Goal: Transaction & Acquisition: Book appointment/travel/reservation

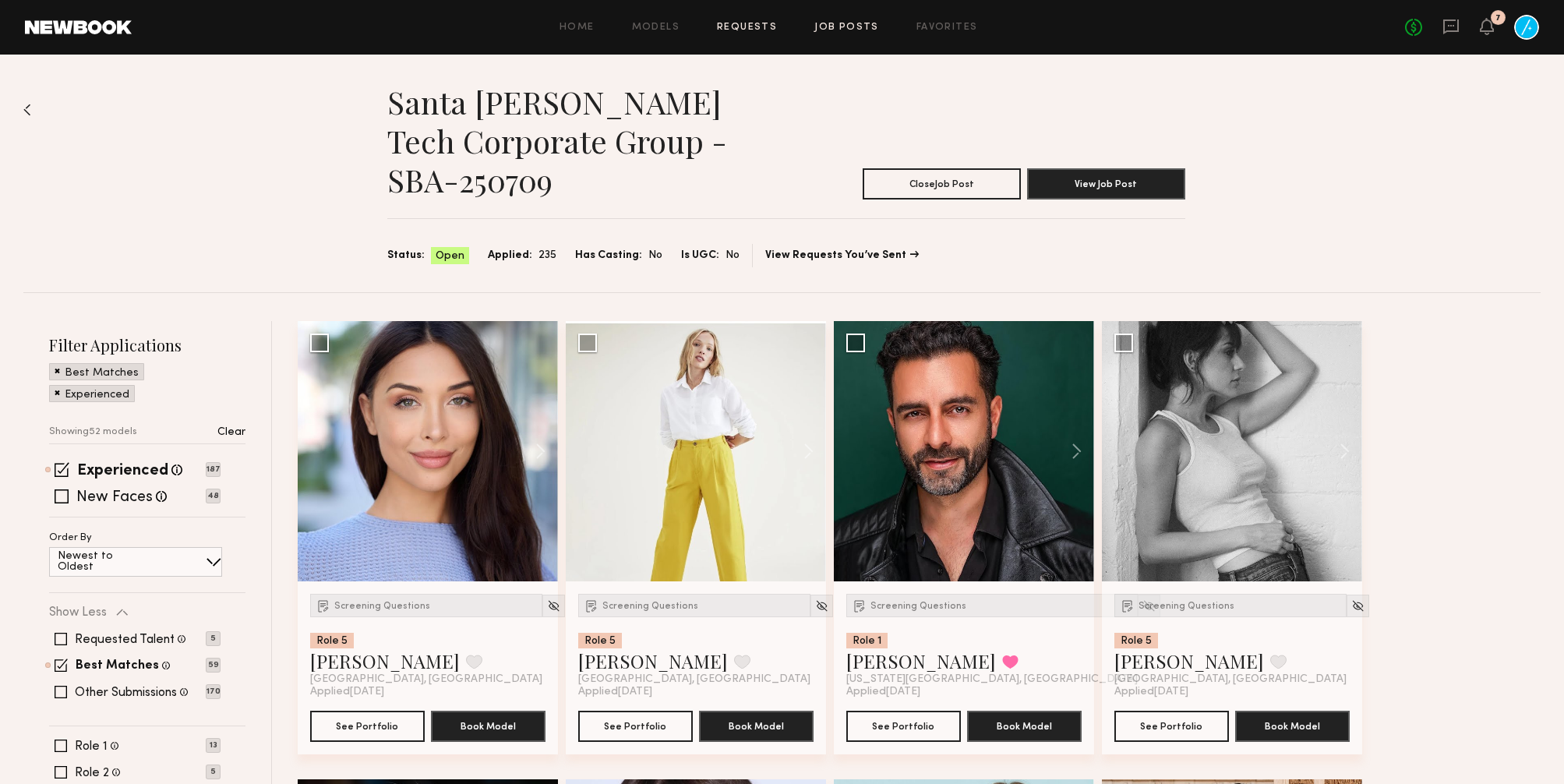
click at [749, 28] on link "Requests" at bounding box center [747, 27] width 60 height 10
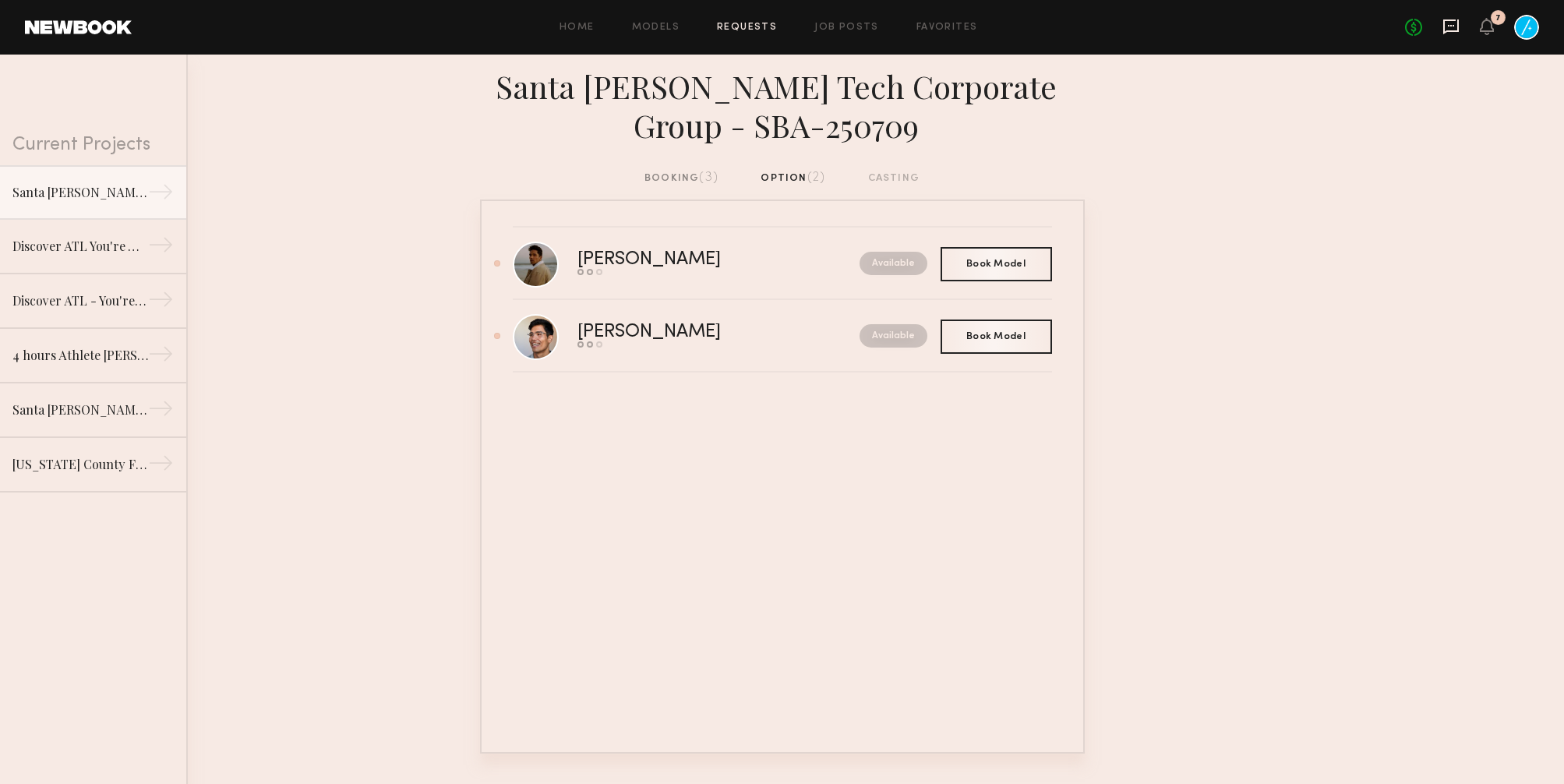
click at [1448, 20] on icon at bounding box center [1452, 27] width 16 height 15
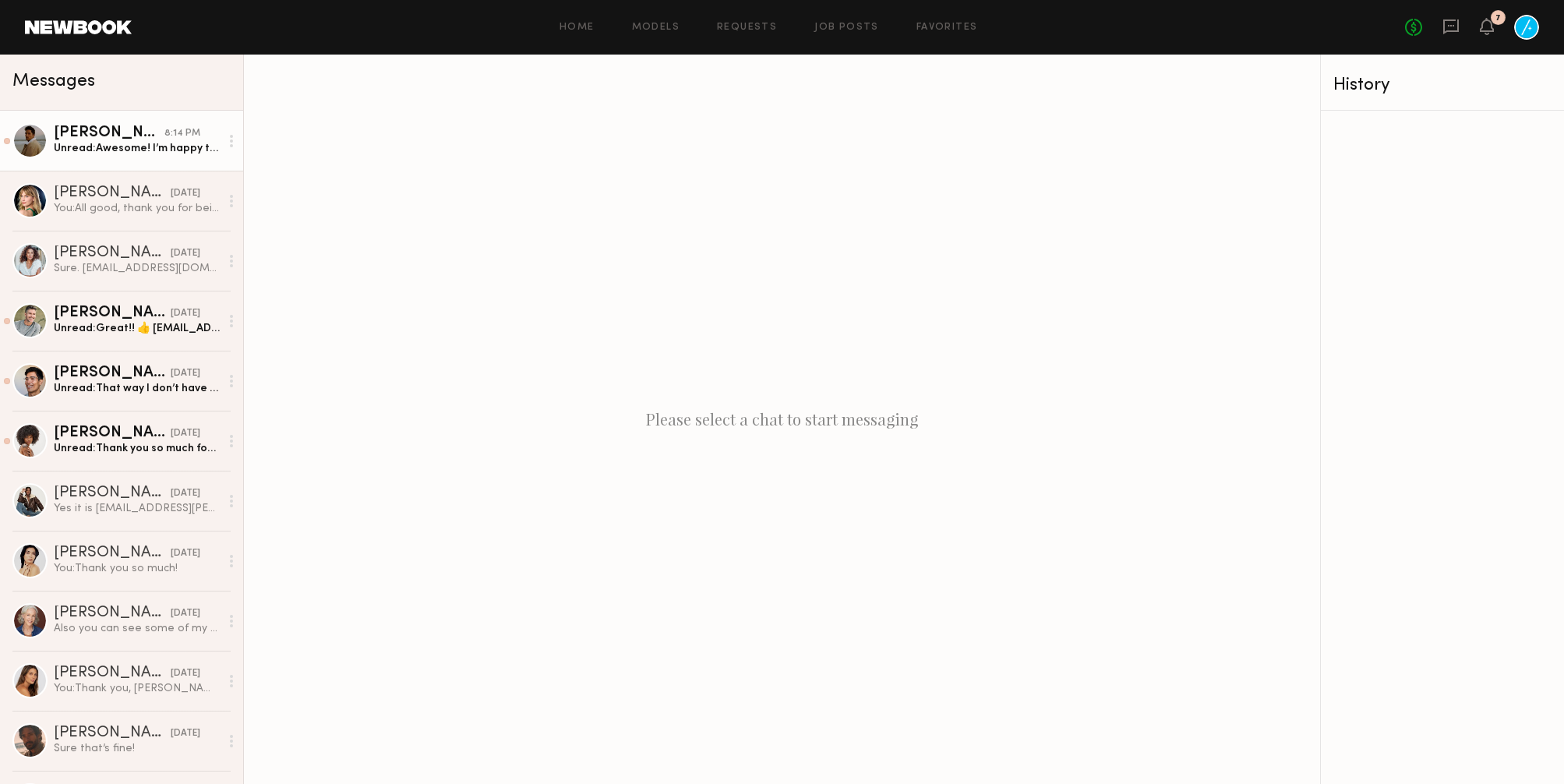
click at [176, 151] on div "Unread: Awesome! I’m happy the glasses and [PERSON_NAME] combo works for them!" at bounding box center [136, 148] width 166 height 15
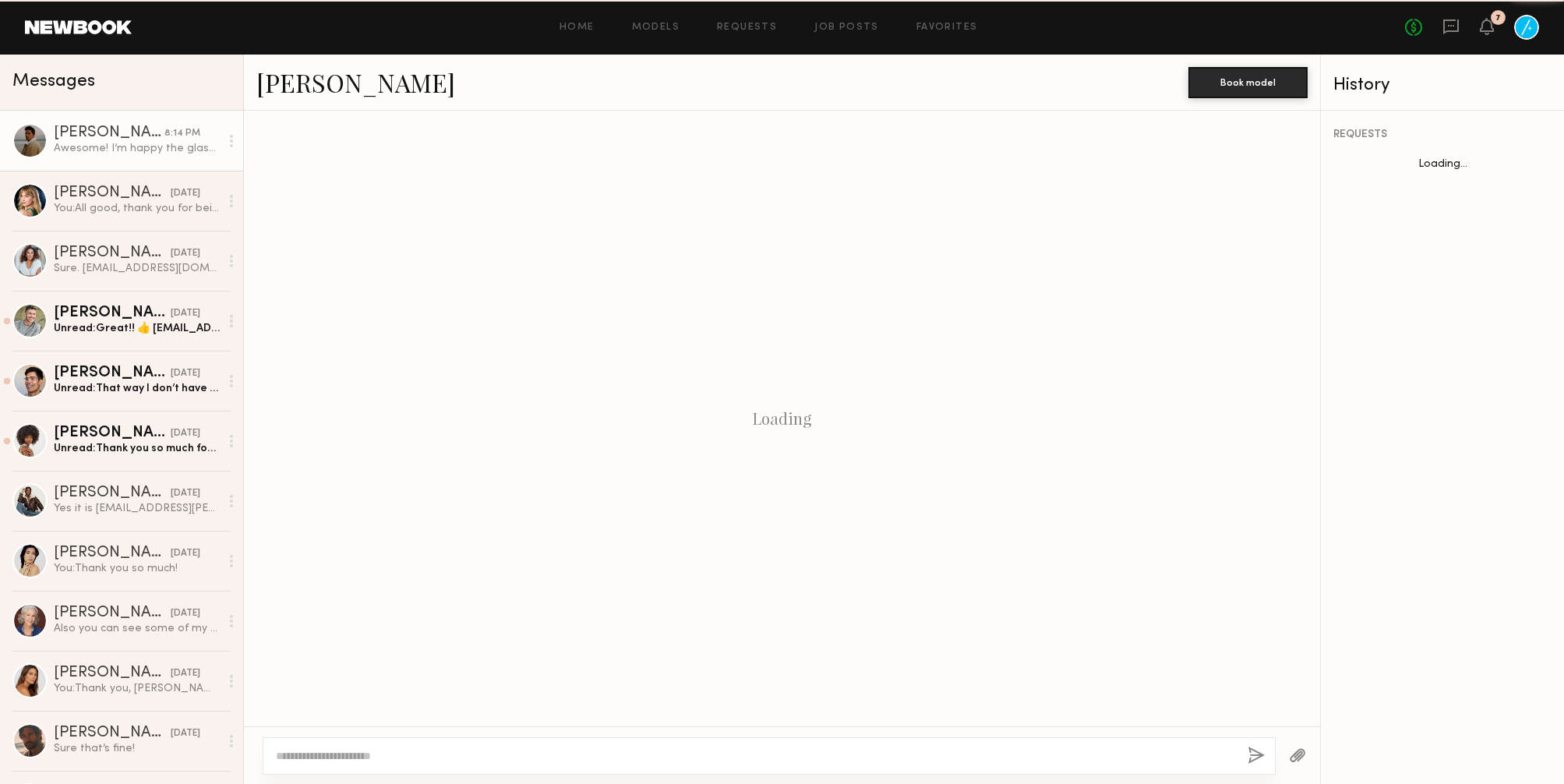
scroll to position [69, 0]
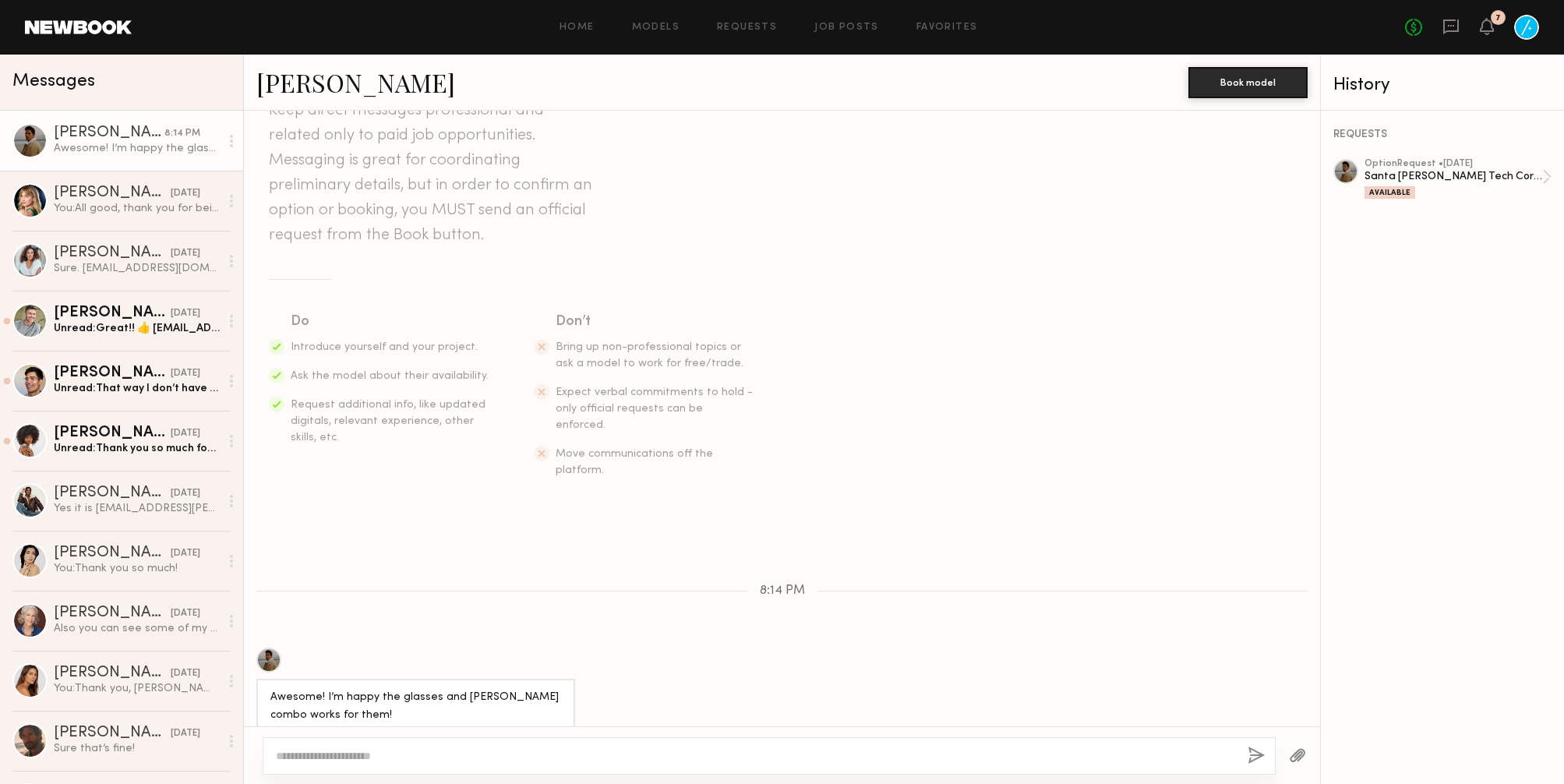
click at [548, 768] on div at bounding box center [769, 756] width 1013 height 37
click at [548, 761] on textarea at bounding box center [756, 756] width 960 height 16
type textarea "****"
click at [1262, 755] on button "button" at bounding box center [1256, 756] width 17 height 20
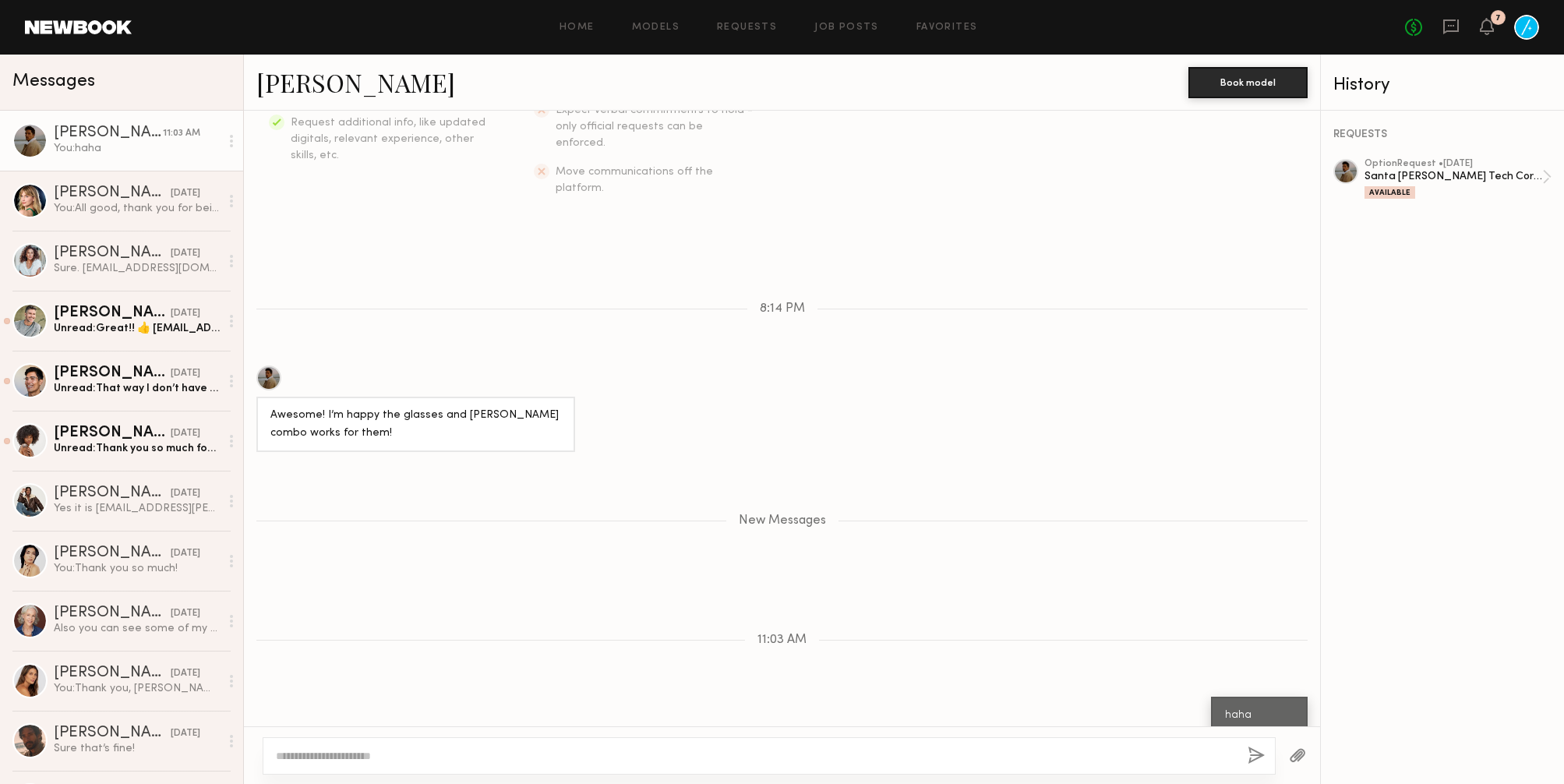
click at [1248, 747] on button "button" at bounding box center [1256, 756] width 17 height 20
click at [1186, 757] on textarea at bounding box center [756, 756] width 960 height 16
type textarea "**********"
click at [1255, 757] on button "button" at bounding box center [1256, 756] width 17 height 20
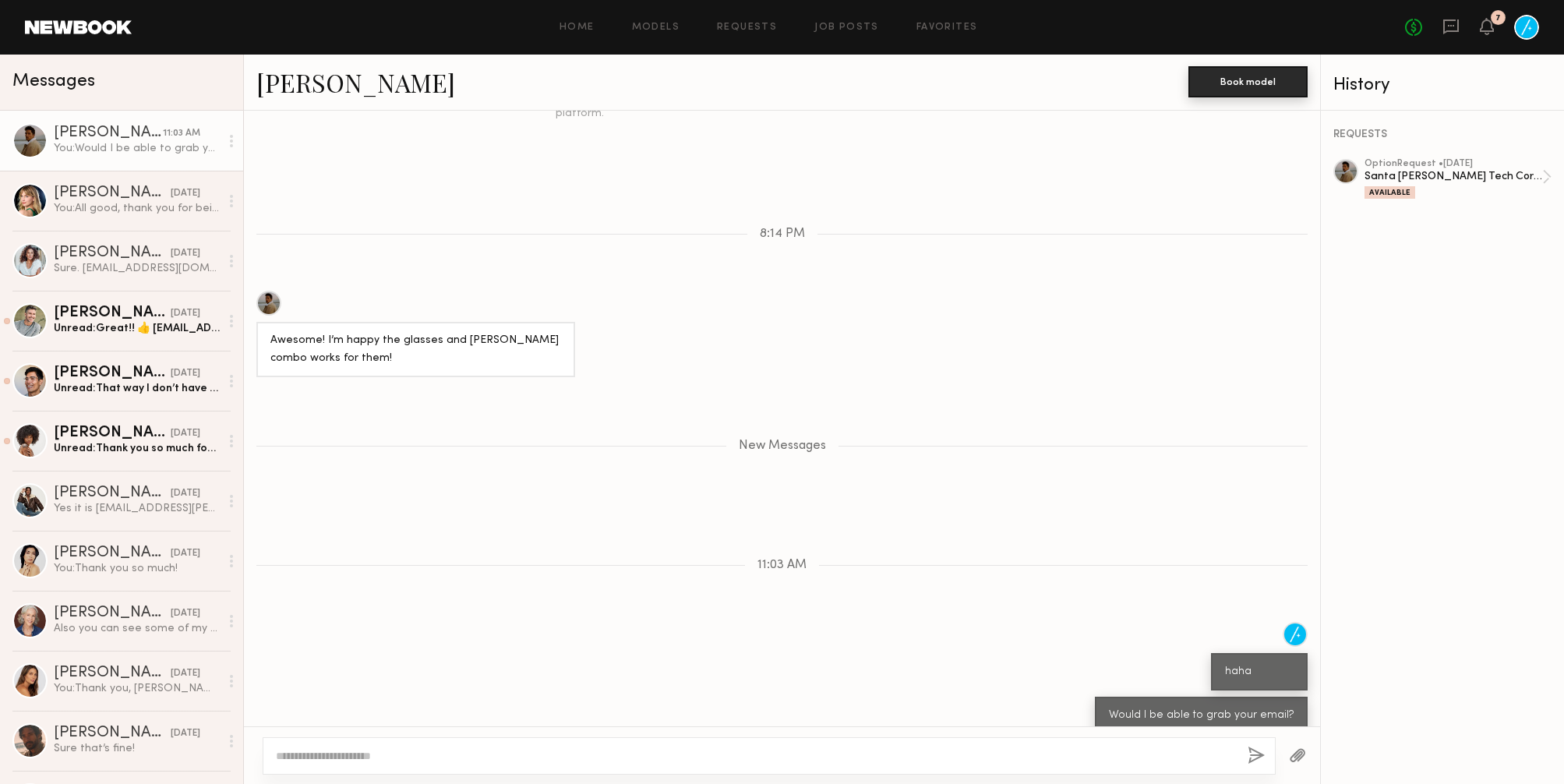
click at [1242, 83] on button "Book model" at bounding box center [1248, 81] width 119 height 31
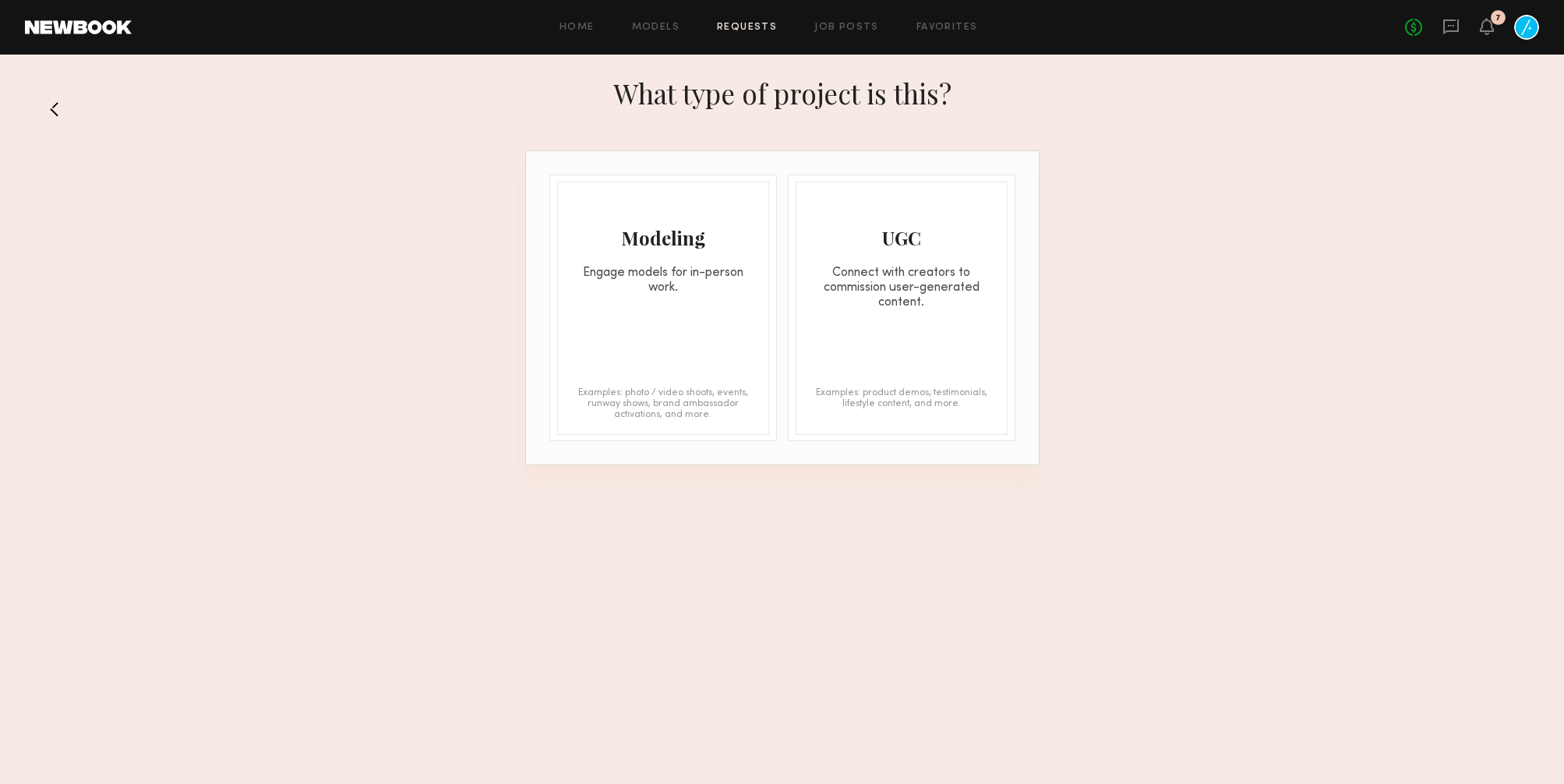
click at [686, 295] on div "Modeling Engage models for in-person work. Examples: photo / video shoots, even…" at bounding box center [663, 308] width 212 height 254
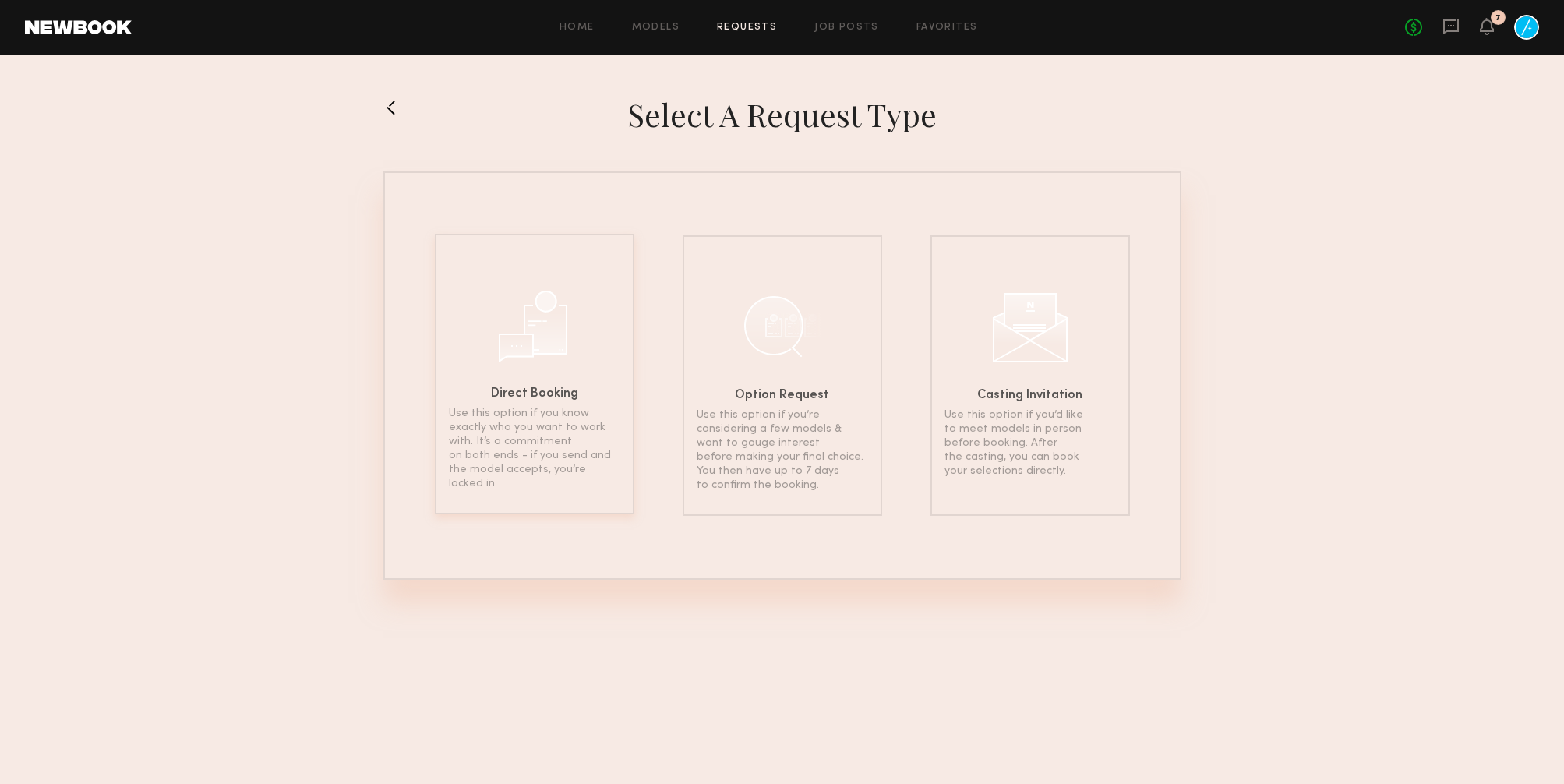
click at [523, 311] on div at bounding box center [535, 324] width 78 height 78
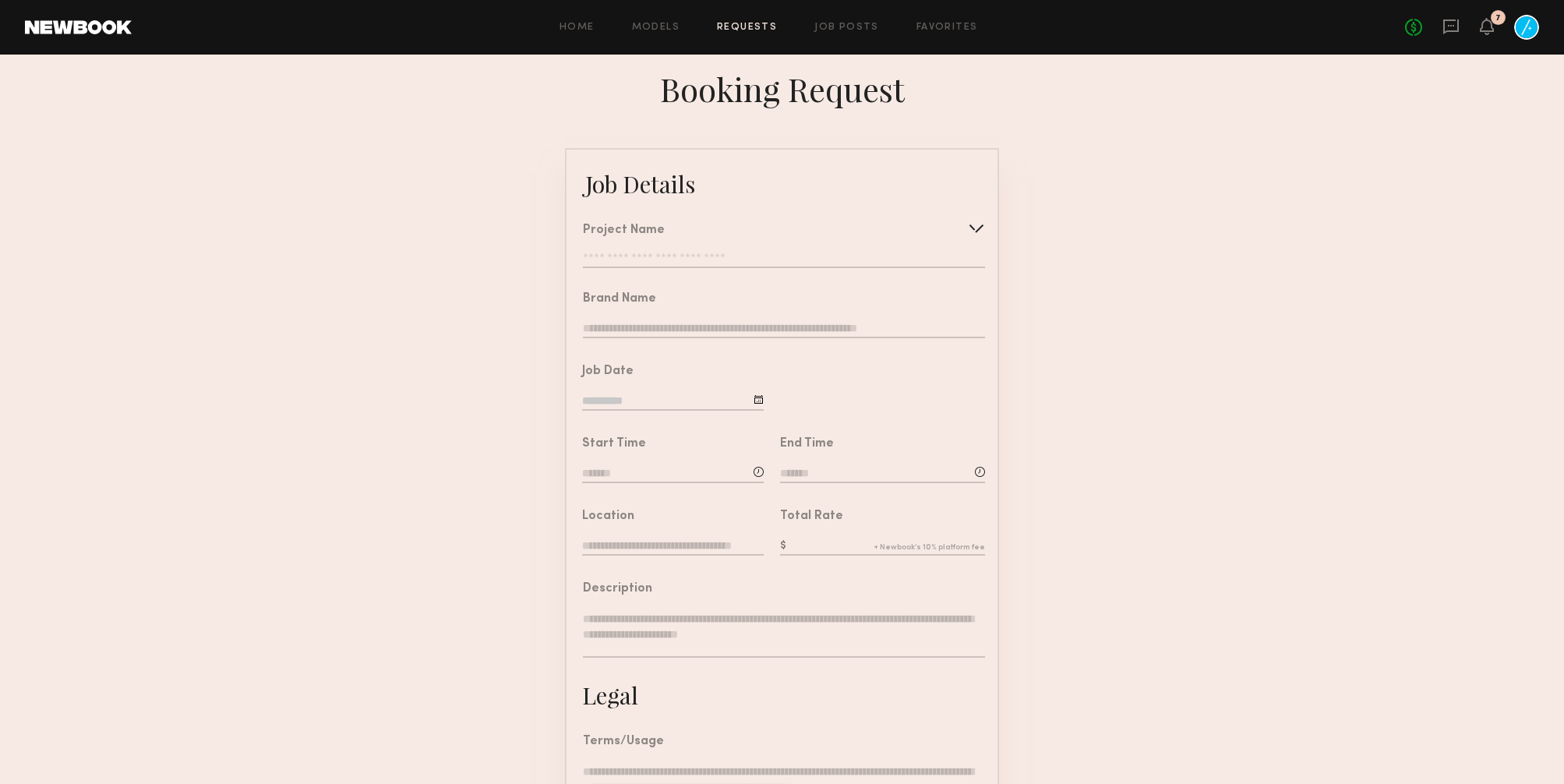
click at [981, 222] on div at bounding box center [976, 229] width 25 height 25
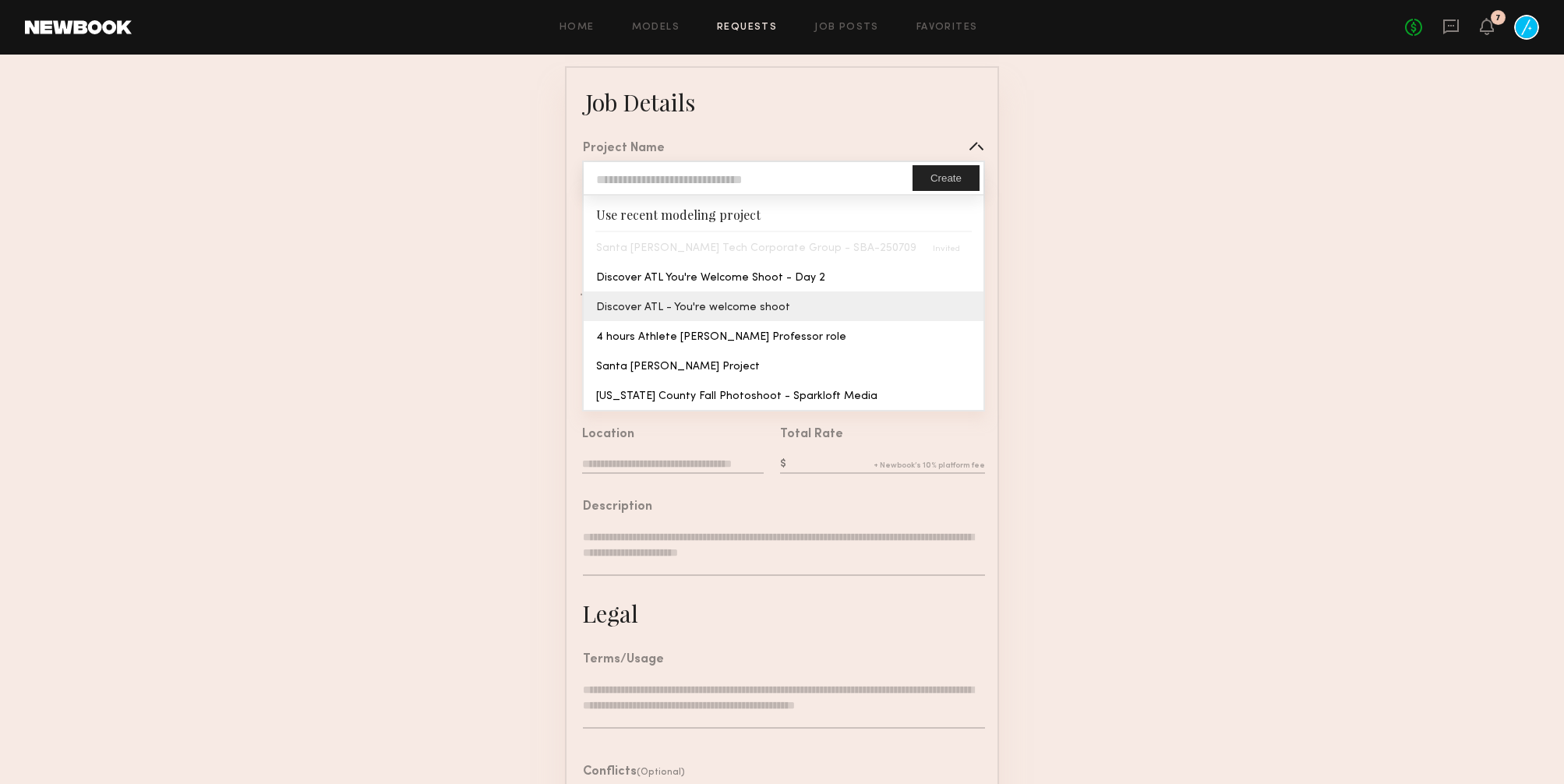
scroll to position [84, 0]
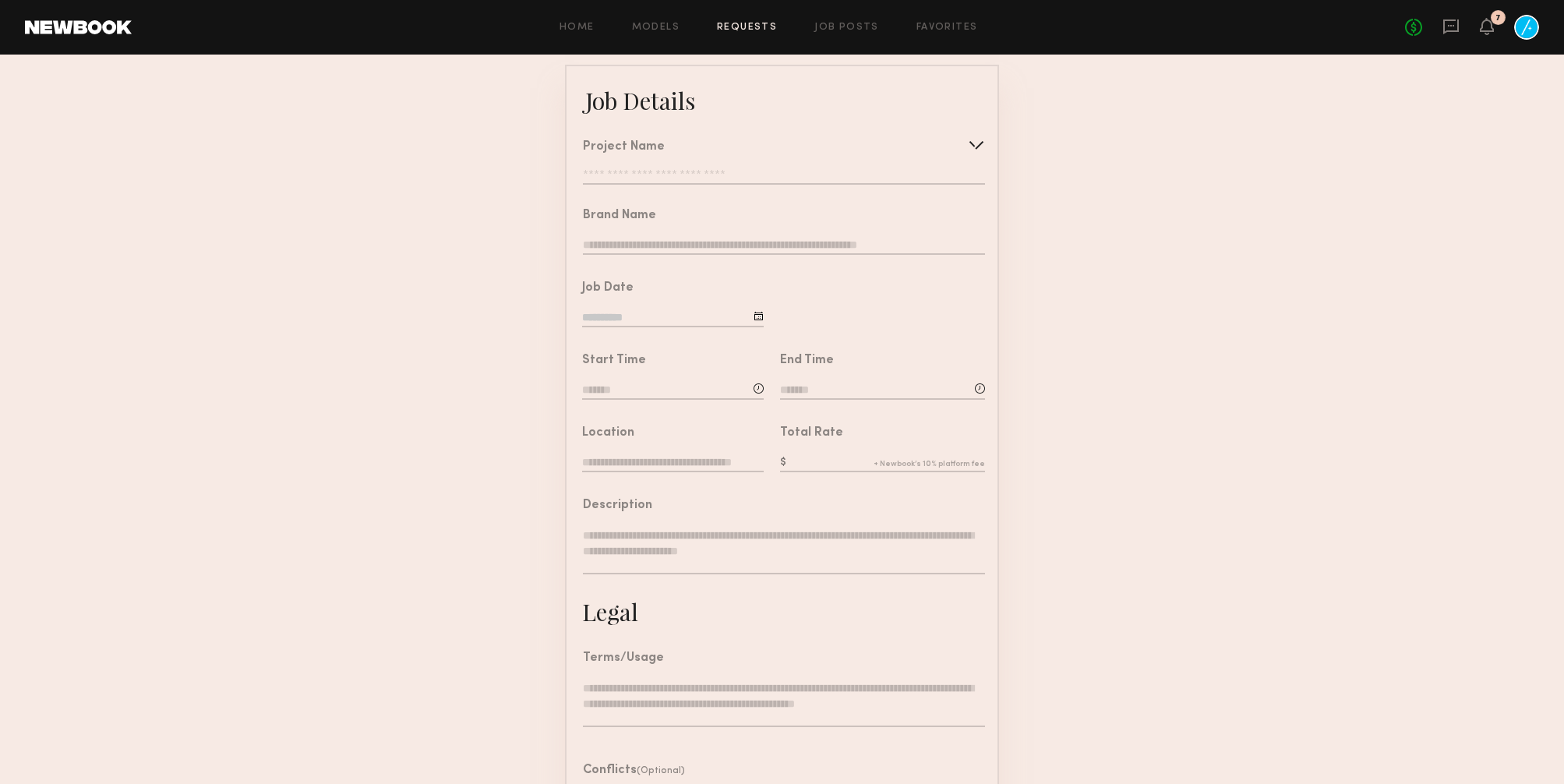
click at [1082, 238] on form "Job Details Project Name Create Use recent modeling project Santa [PERSON_NAME]…" at bounding box center [782, 498] width 1564 height 868
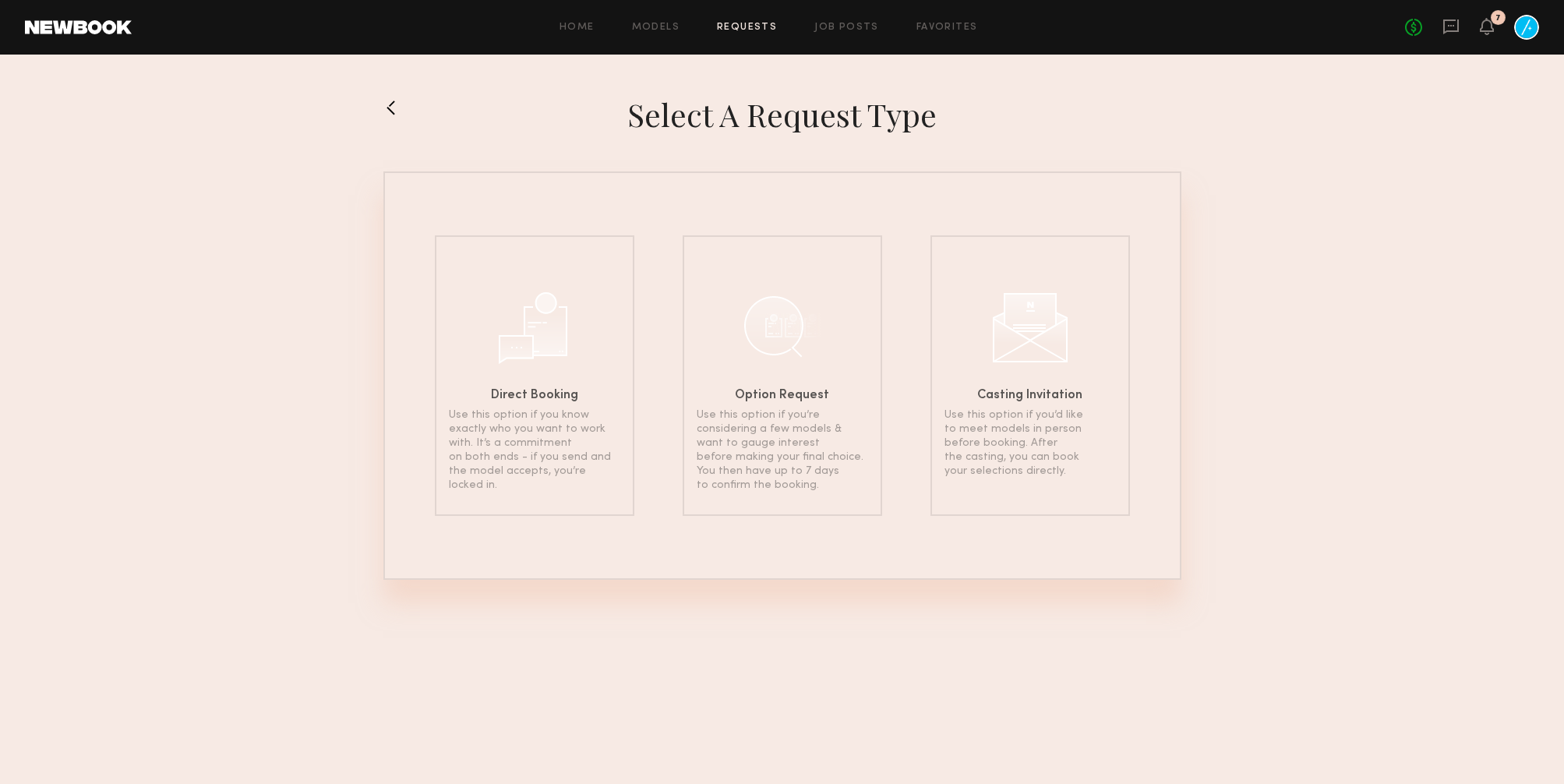
click at [750, 28] on link "Requests" at bounding box center [747, 27] width 60 height 10
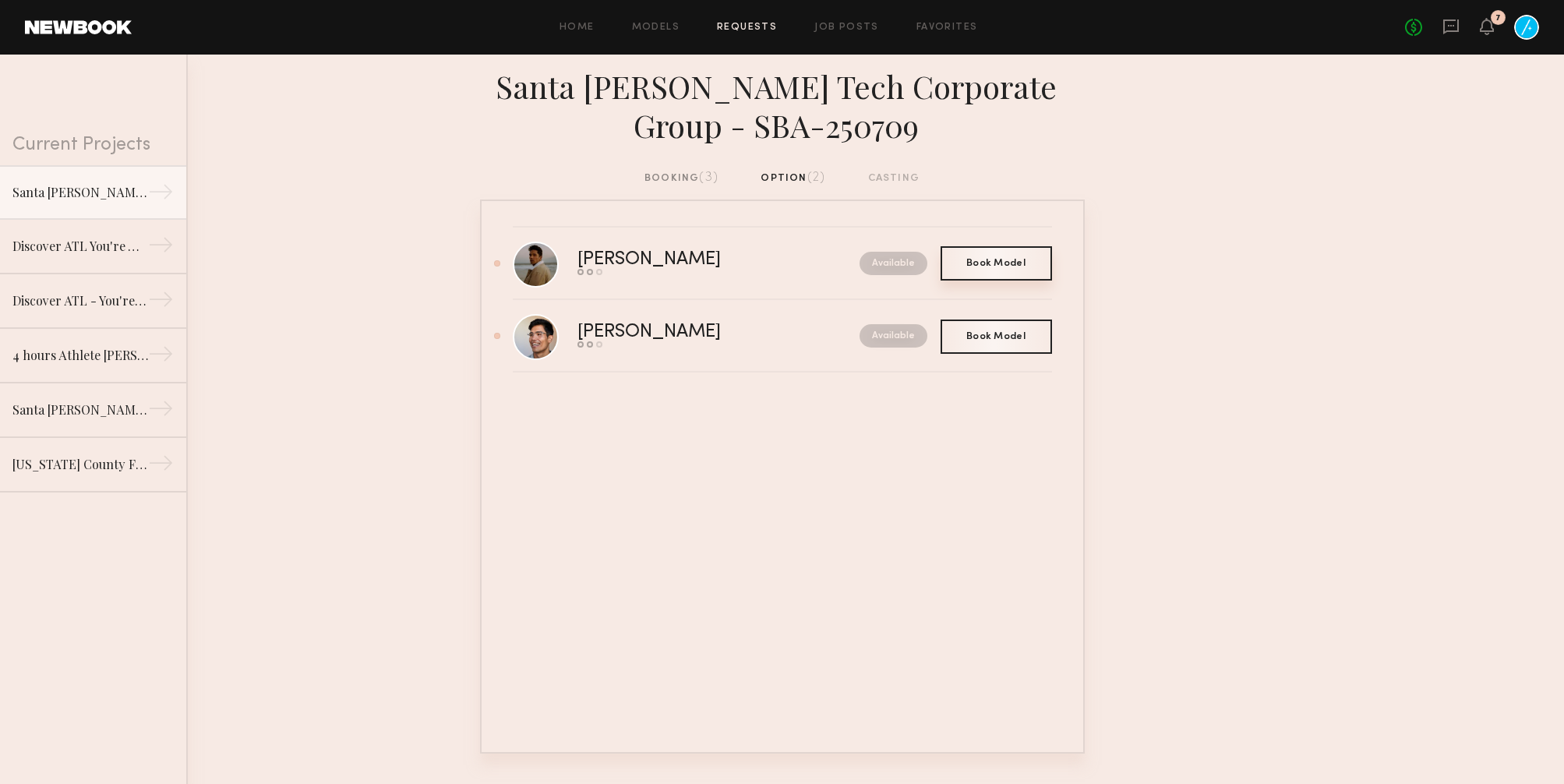
click at [1024, 261] on span "Book Model" at bounding box center [996, 263] width 60 height 10
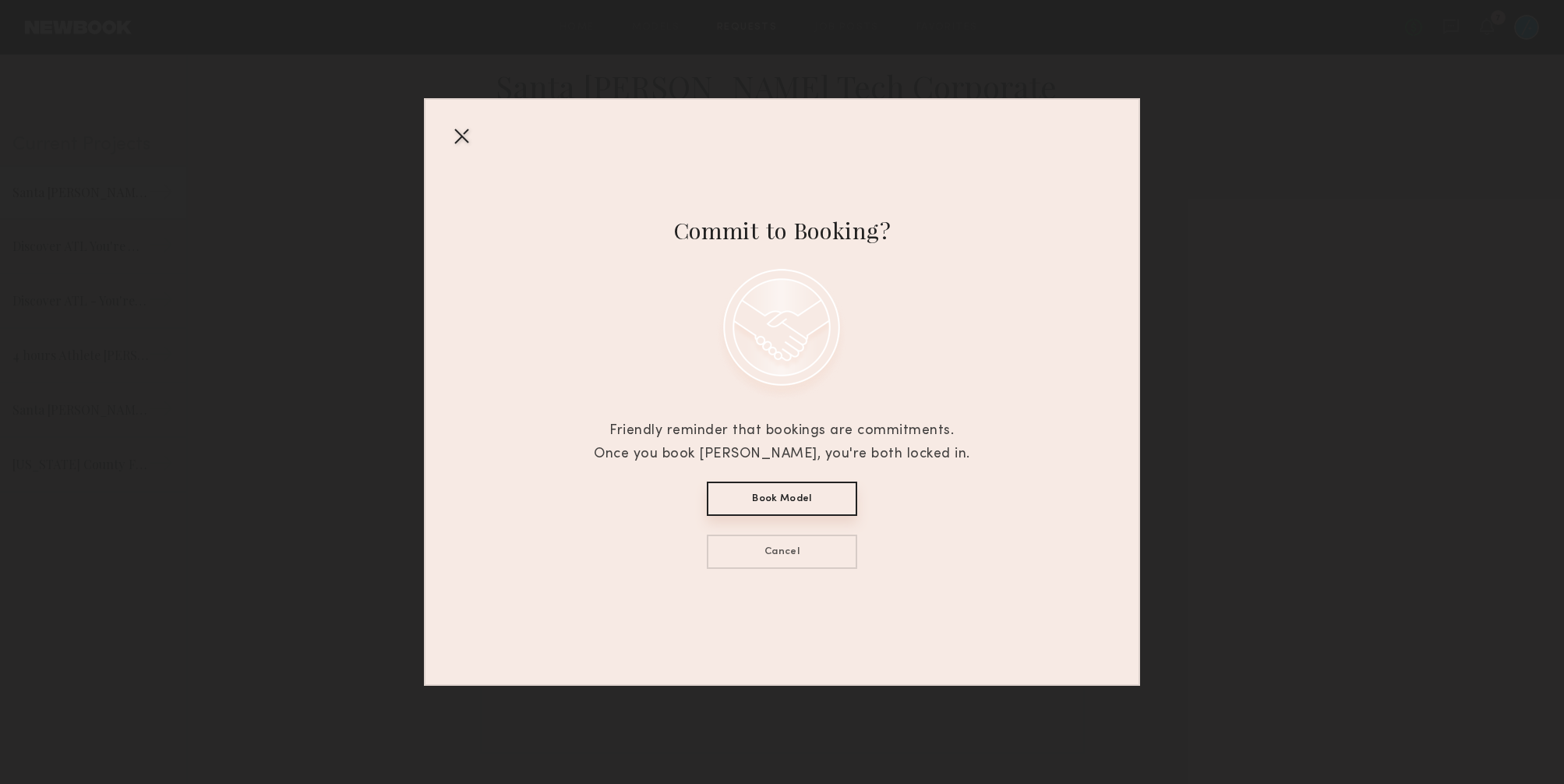
click at [784, 499] on button "Book Model" at bounding box center [782, 498] width 150 height 35
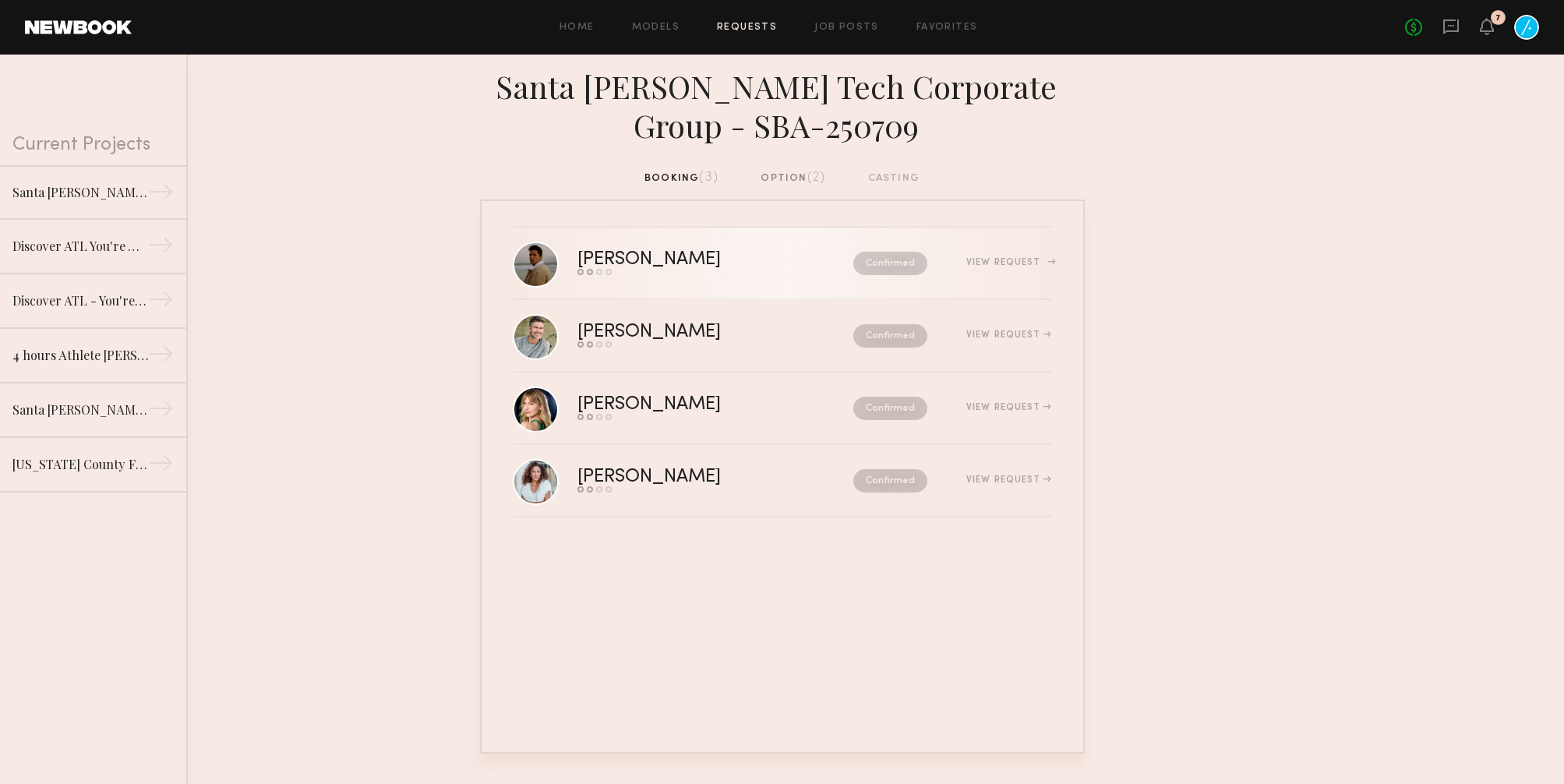
click at [1005, 255] on div "[PERSON_NAME] Send request Model response Review hours worked Pay model Confirm…" at bounding box center [814, 263] width 474 height 24
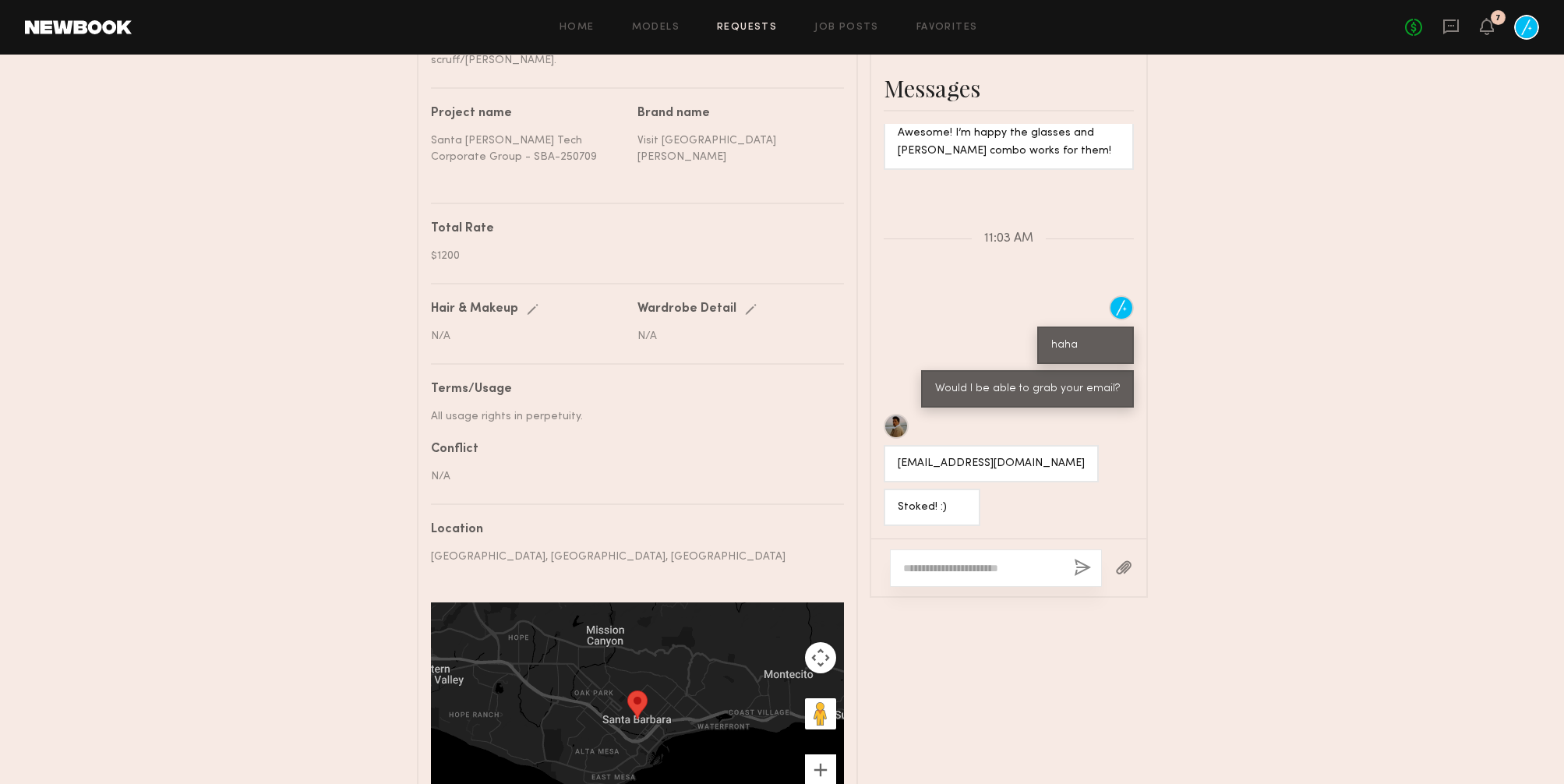
scroll to position [925, 0]
drag, startPoint x: 1052, startPoint y: 444, endPoint x: 895, endPoint y: 445, distance: 157.0
click at [895, 445] on div "[EMAIL_ADDRESS][DOMAIN_NAME]" at bounding box center [992, 464] width 215 height 37
copy div "[EMAIL_ADDRESS][DOMAIN_NAME]"
click at [935, 561] on textarea at bounding box center [983, 569] width 158 height 16
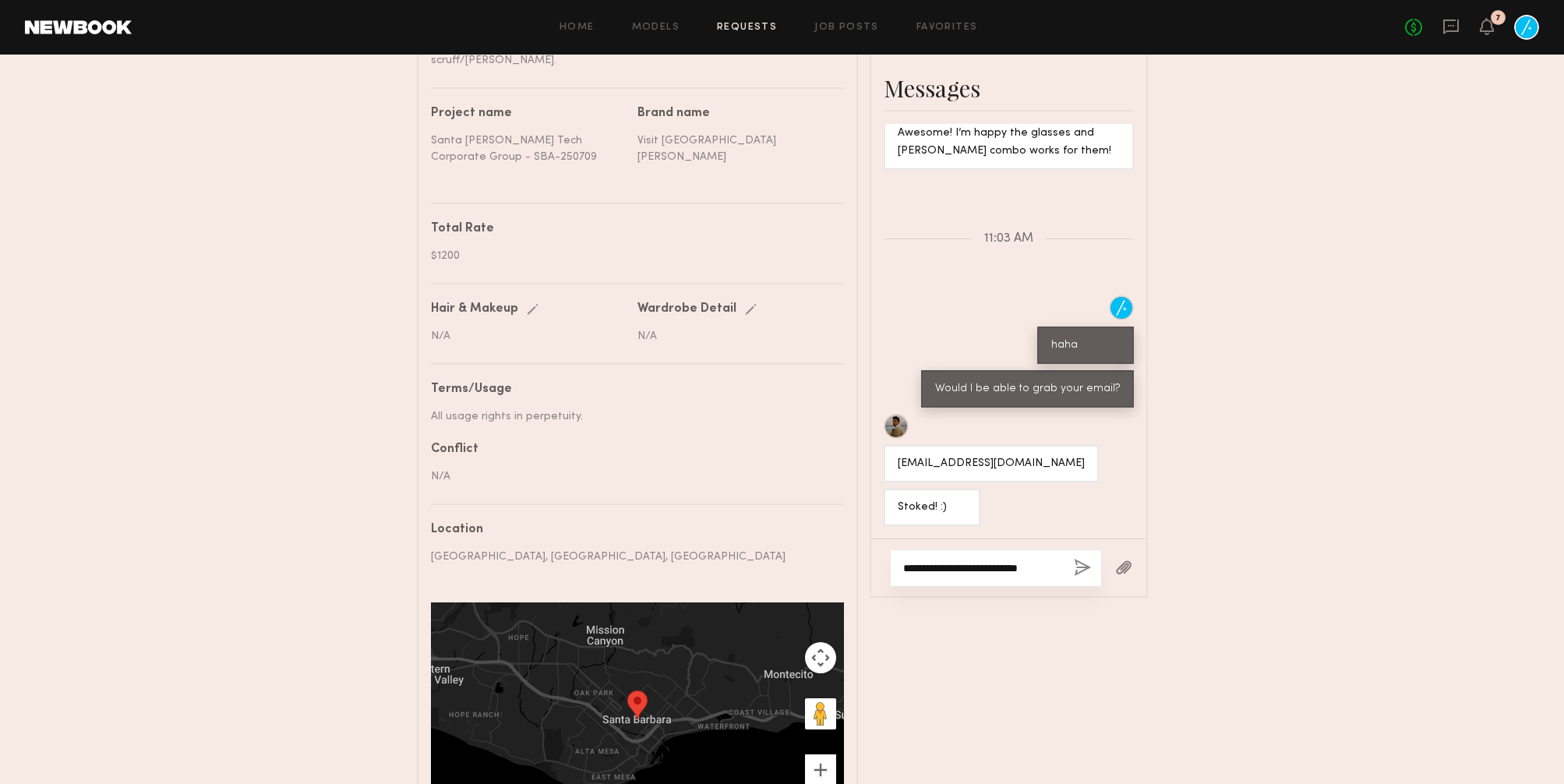
type textarea "**********"
click at [1085, 559] on button "button" at bounding box center [1082, 569] width 17 height 20
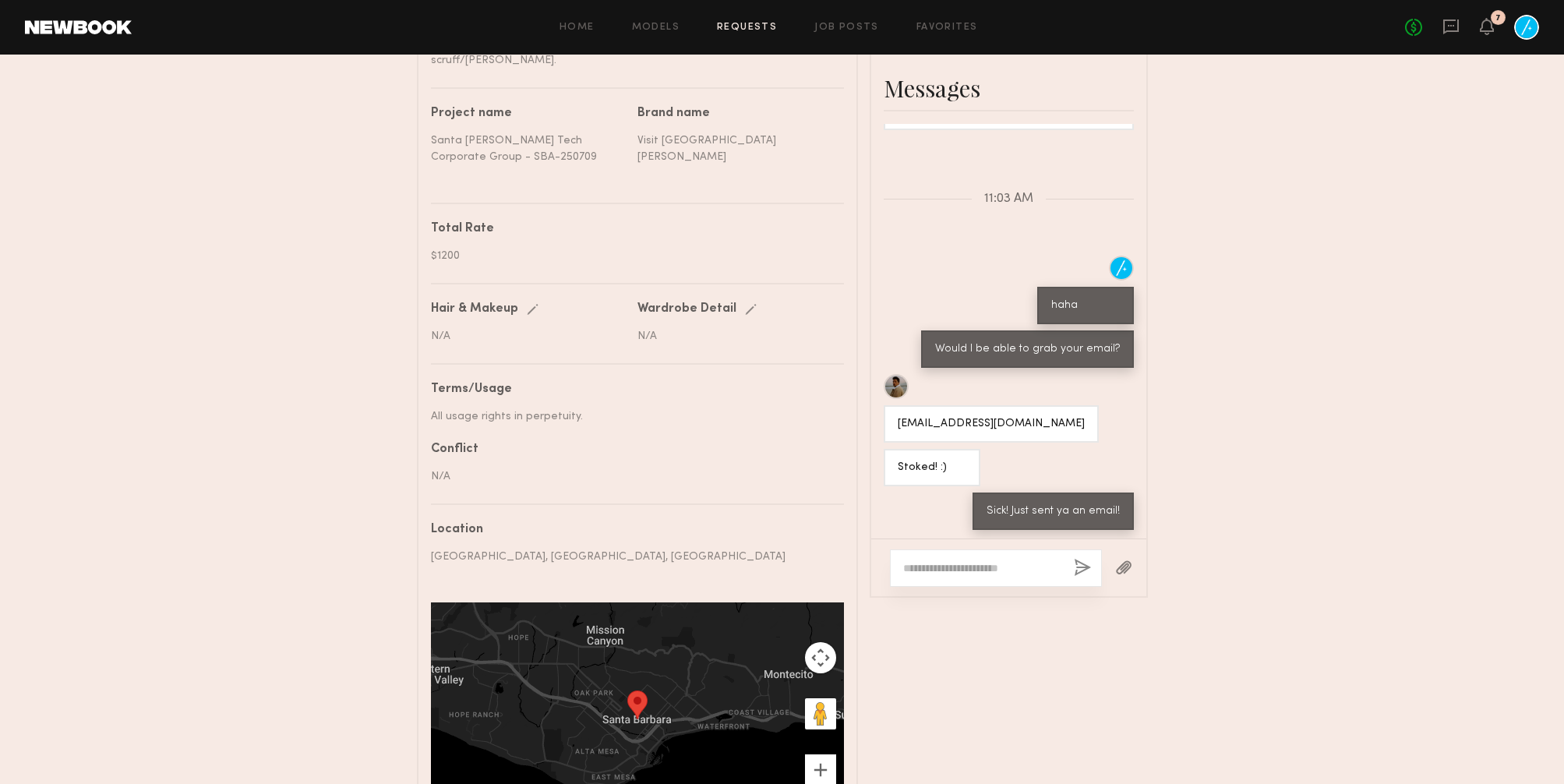
scroll to position [968, 0]
